Goal: Information Seeking & Learning: Learn about a topic

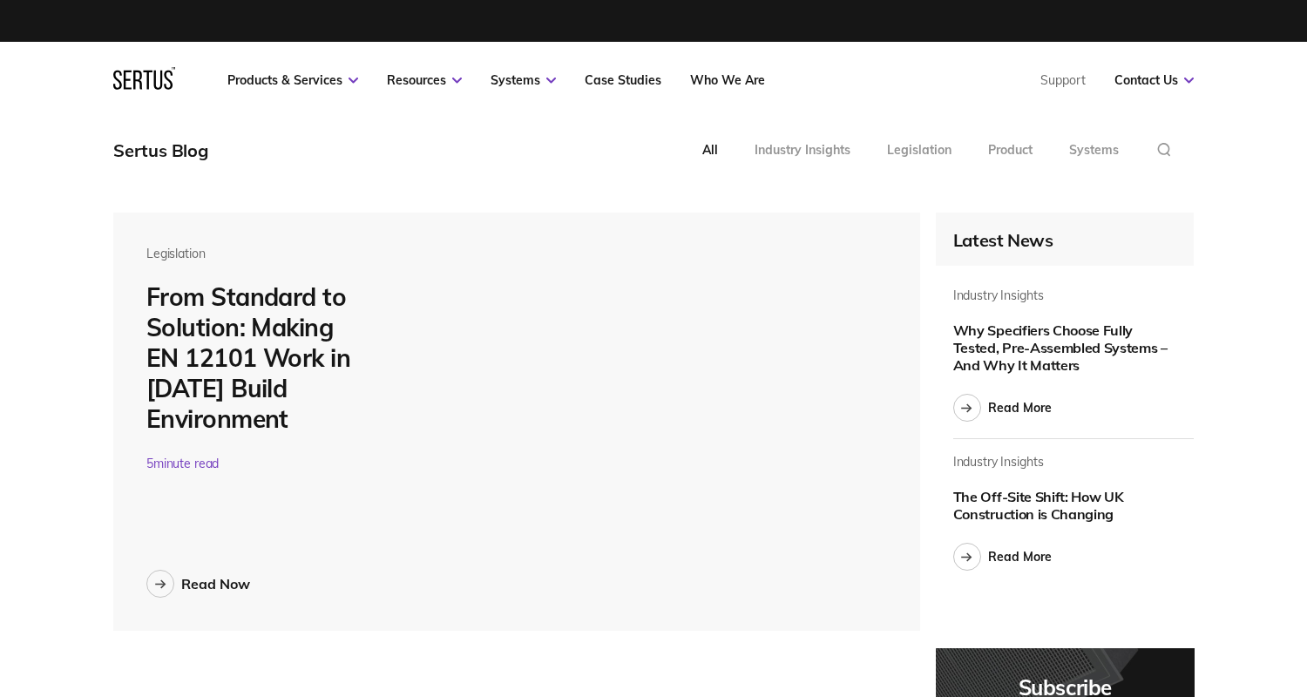
scroll to position [6496, 1082]
